Goal: Communication & Community: Answer question/provide support

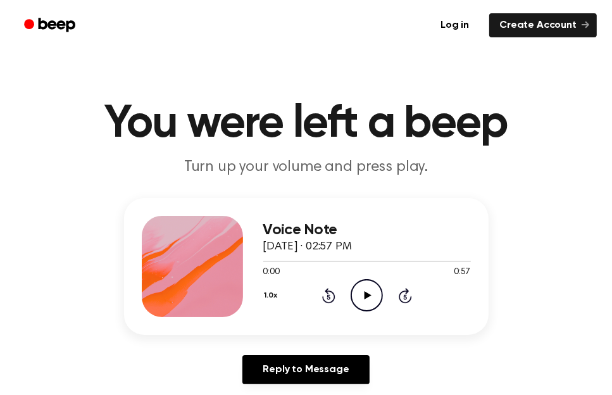
click at [362, 293] on icon "Play Audio" at bounding box center [367, 295] width 32 height 32
click at [367, 298] on icon "Pause Audio" at bounding box center [367, 295] width 32 height 32
click at [367, 298] on icon "Play Audio" at bounding box center [367, 295] width 32 height 32
click at [367, 298] on icon "Pause Audio" at bounding box center [367, 295] width 32 height 32
click at [367, 298] on icon "Play Audio" at bounding box center [367, 295] width 32 height 32
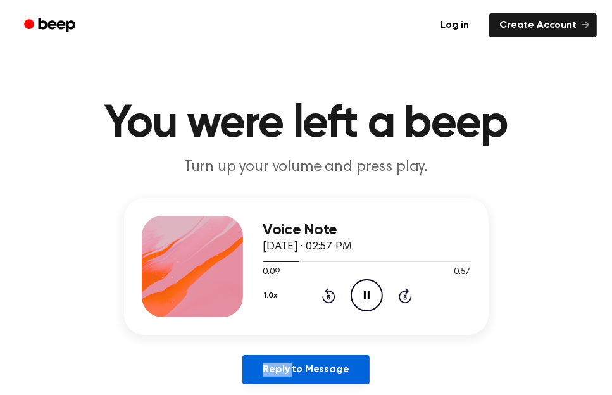
click at [280, 358] on link "Reply to Message" at bounding box center [305, 369] width 127 height 29
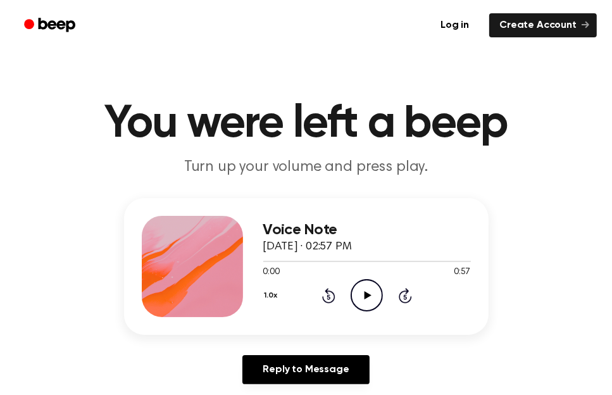
click at [365, 295] on icon at bounding box center [368, 295] width 7 height 8
click at [365, 291] on icon "Pause Audio" at bounding box center [367, 295] width 32 height 32
click at [365, 291] on icon "Play Audio" at bounding box center [367, 295] width 32 height 32
